Goal: Information Seeking & Learning: Learn about a topic

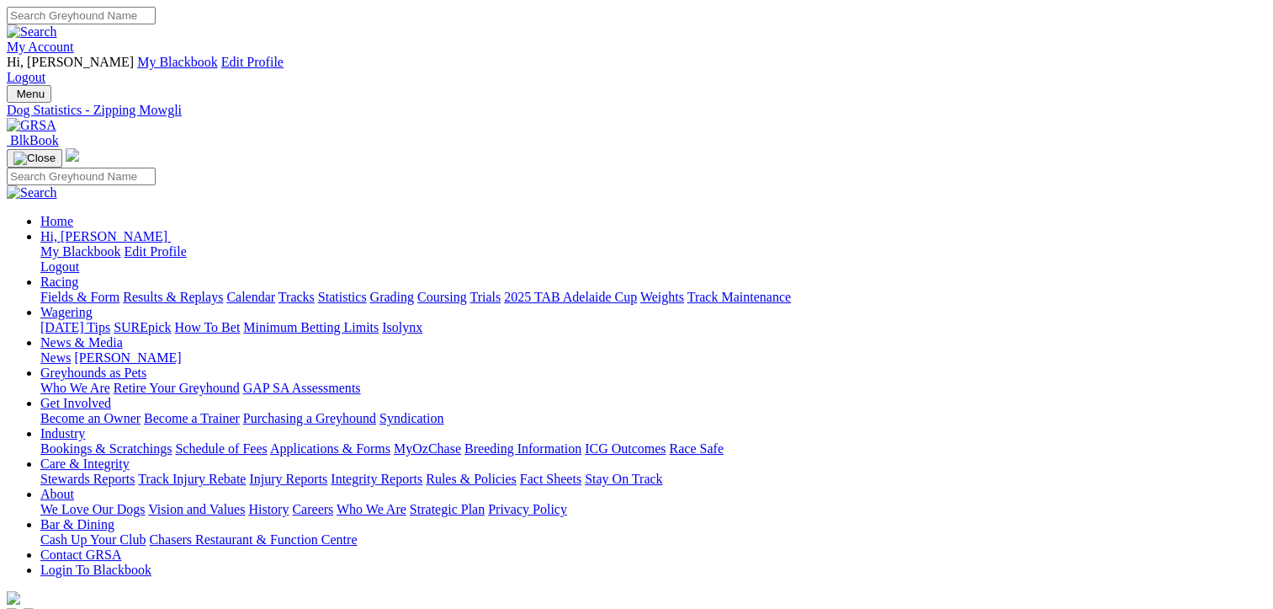
click at [74, 290] on link "Fields & Form" at bounding box center [79, 297] width 79 height 14
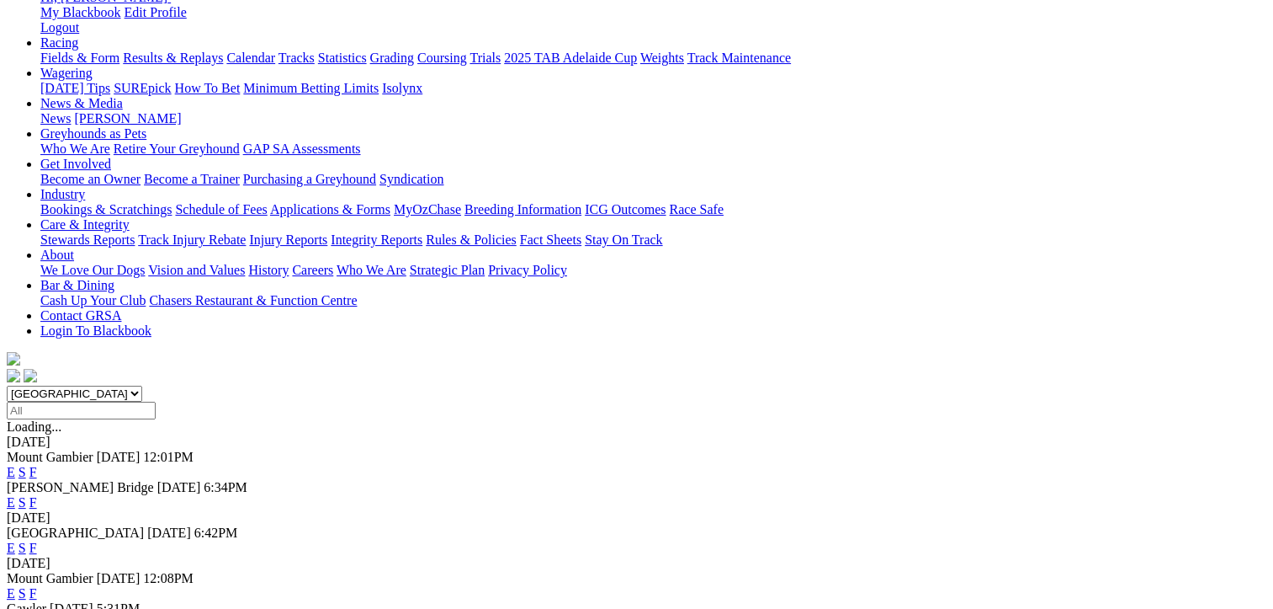
scroll to position [253, 0]
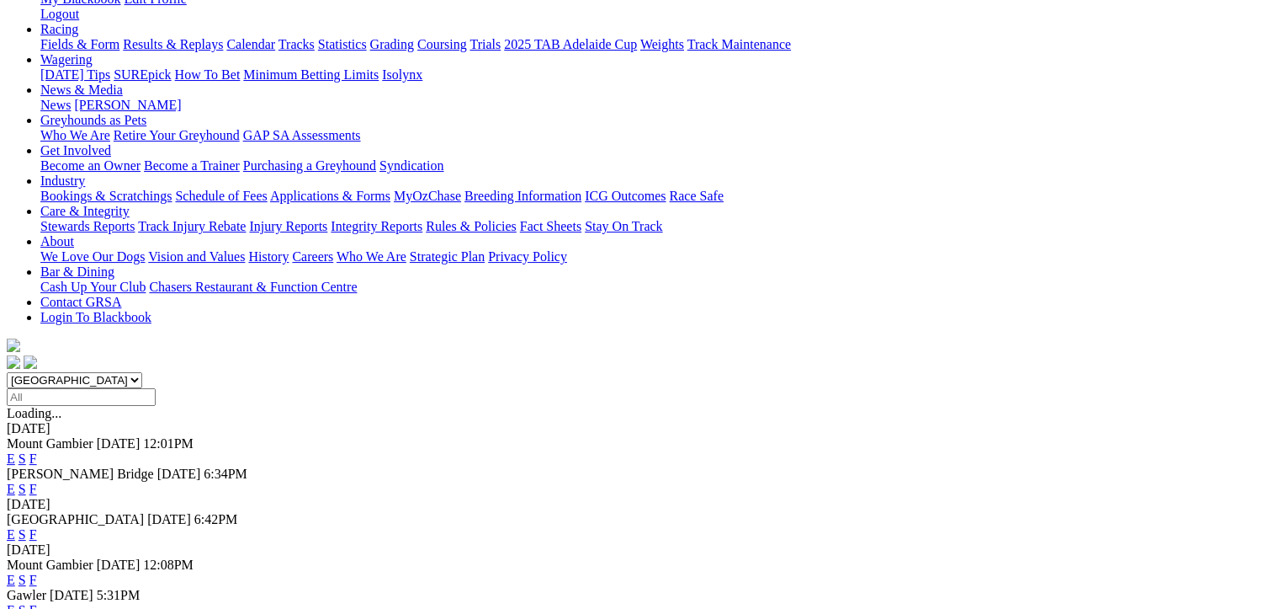
click at [37, 481] on link "F" at bounding box center [33, 488] width 8 height 14
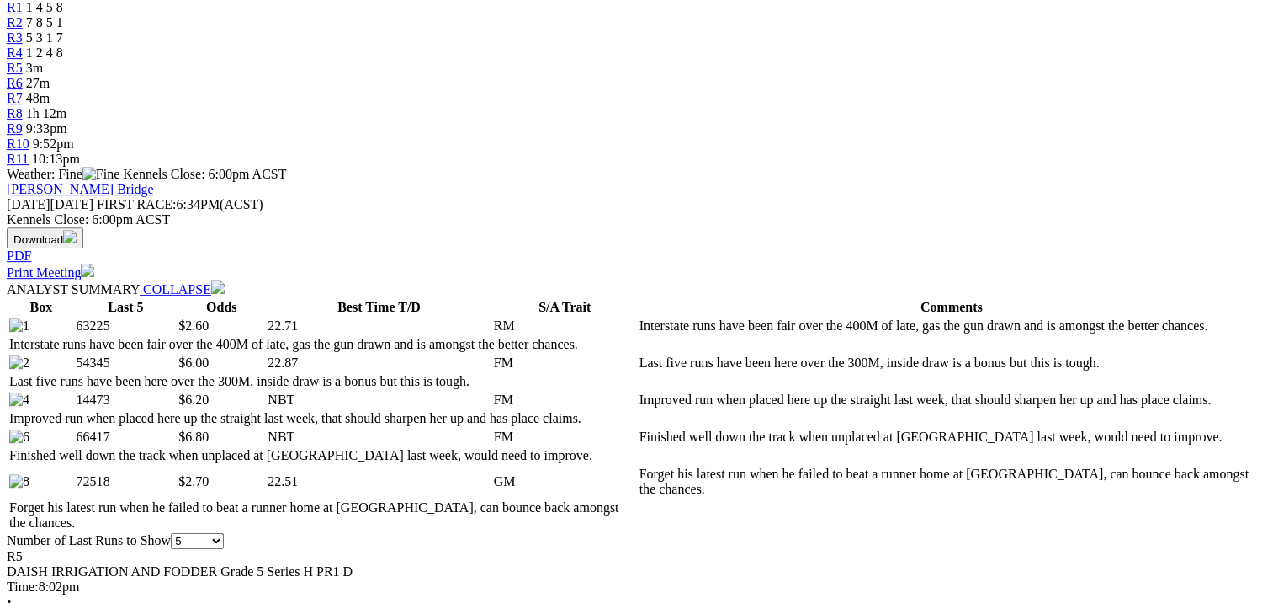
scroll to position [758, 0]
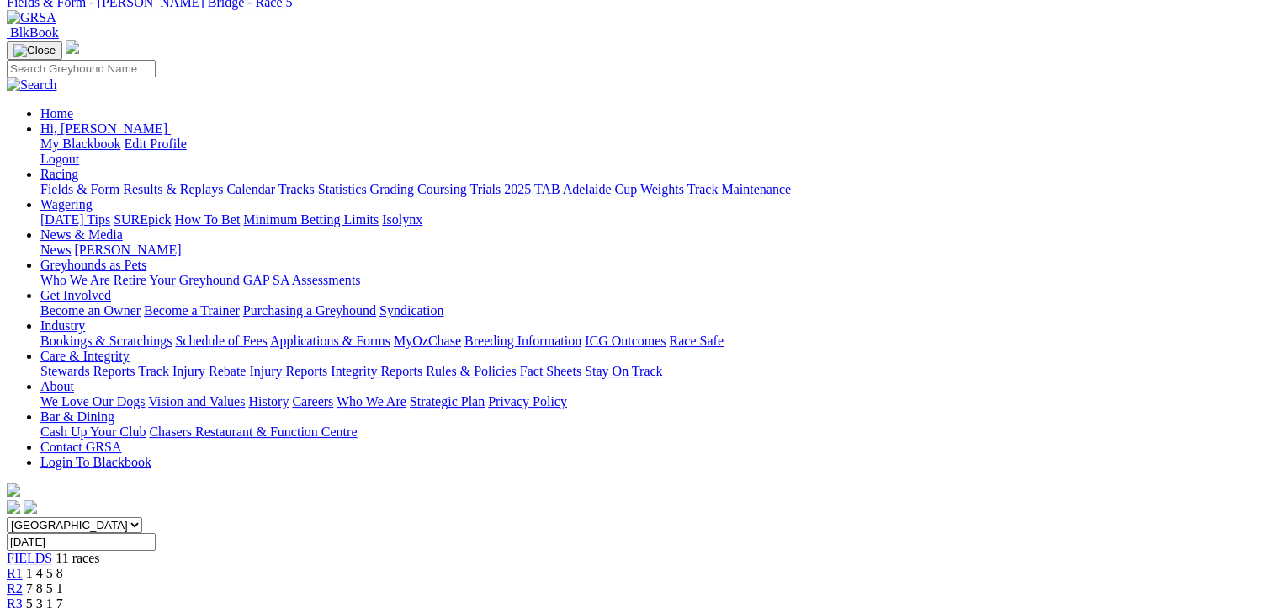
scroll to position [84, 0]
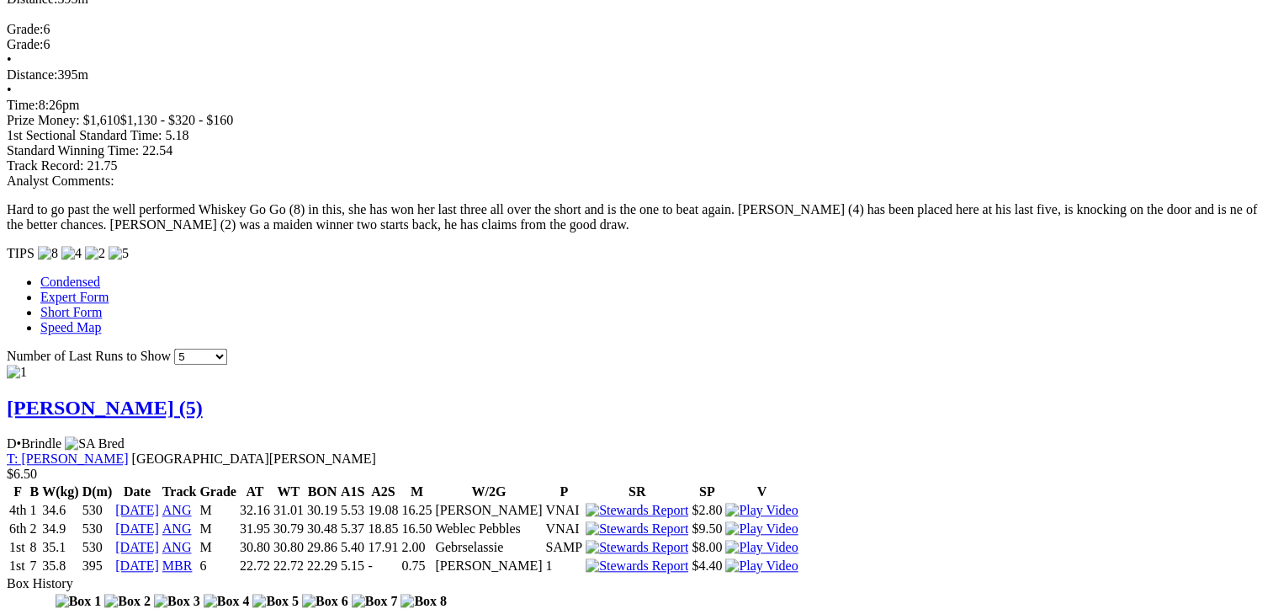
scroll to position [1178, 0]
